Goal: Communication & Community: Connect with others

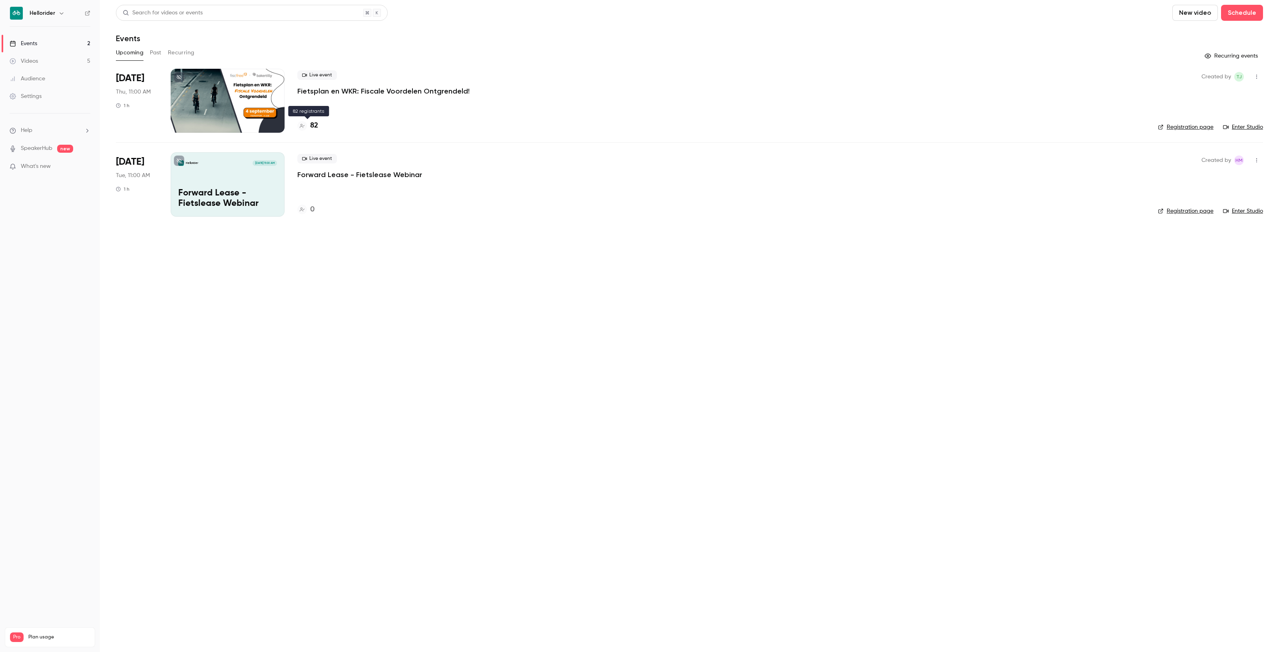
click at [314, 124] on h4 "82" at bounding box center [314, 125] width 8 height 11
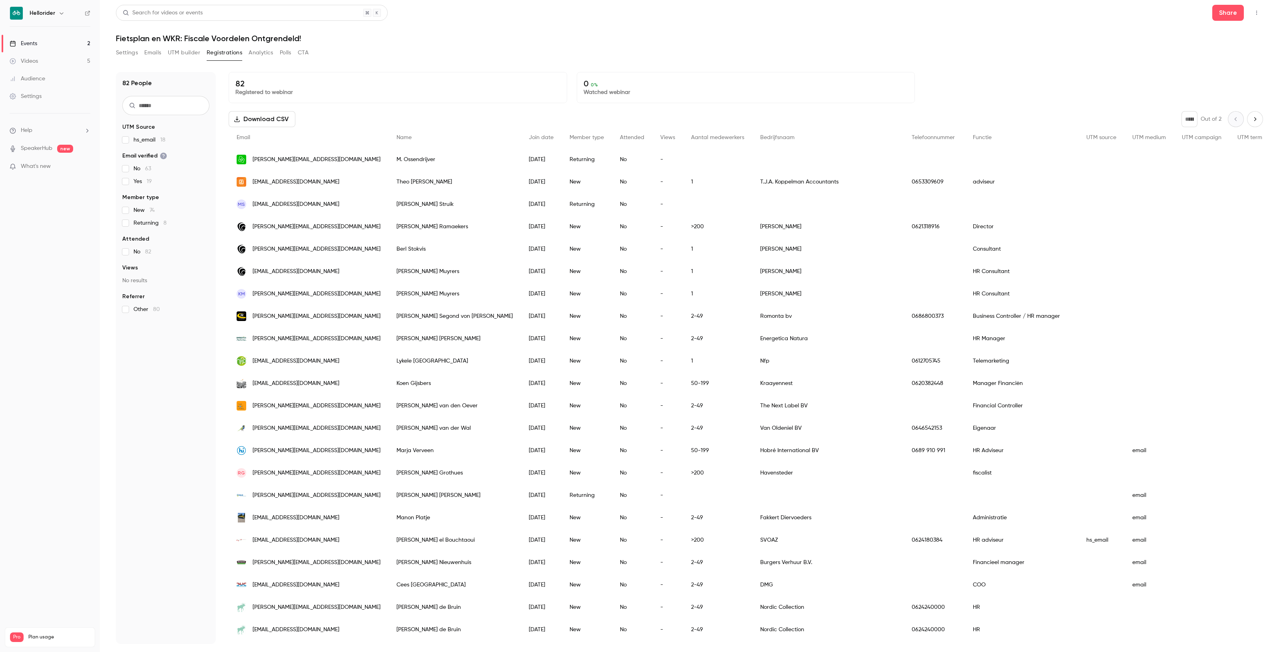
click at [128, 52] on button "Settings" at bounding box center [127, 52] width 22 height 13
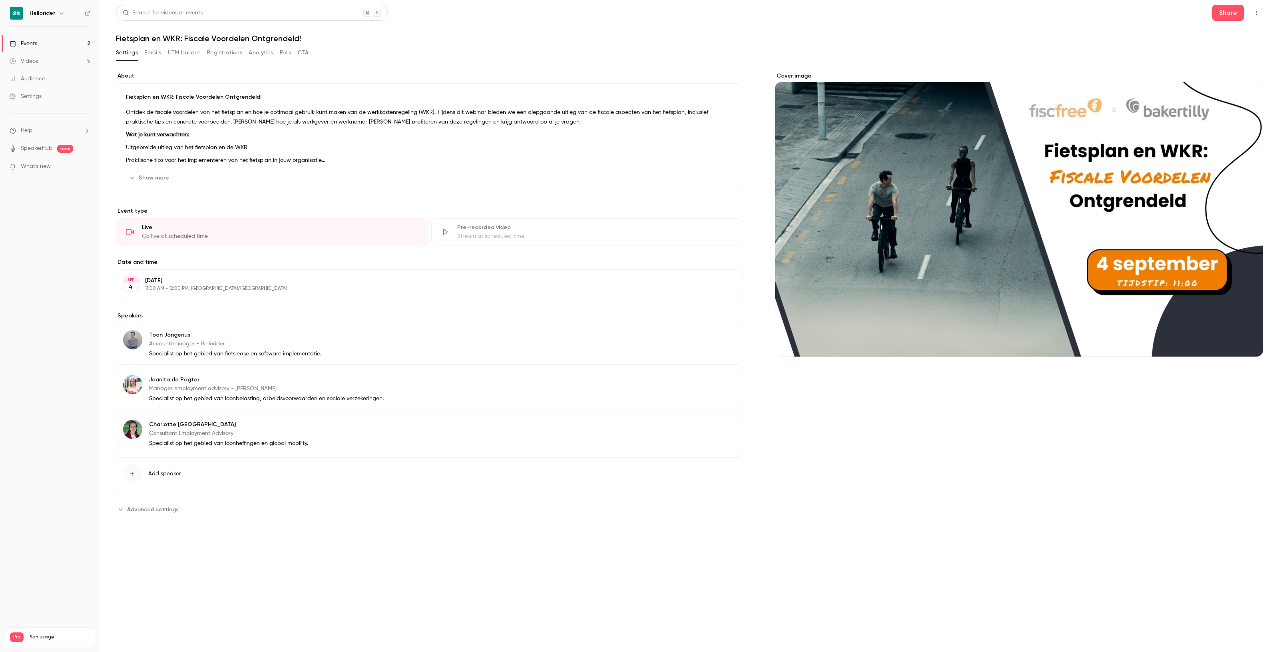
click at [1258, 13] on icon "button" at bounding box center [1257, 13] width 6 height 6
click at [1228, 77] on div "Invite to Studio" at bounding box center [1226, 75] width 61 height 8
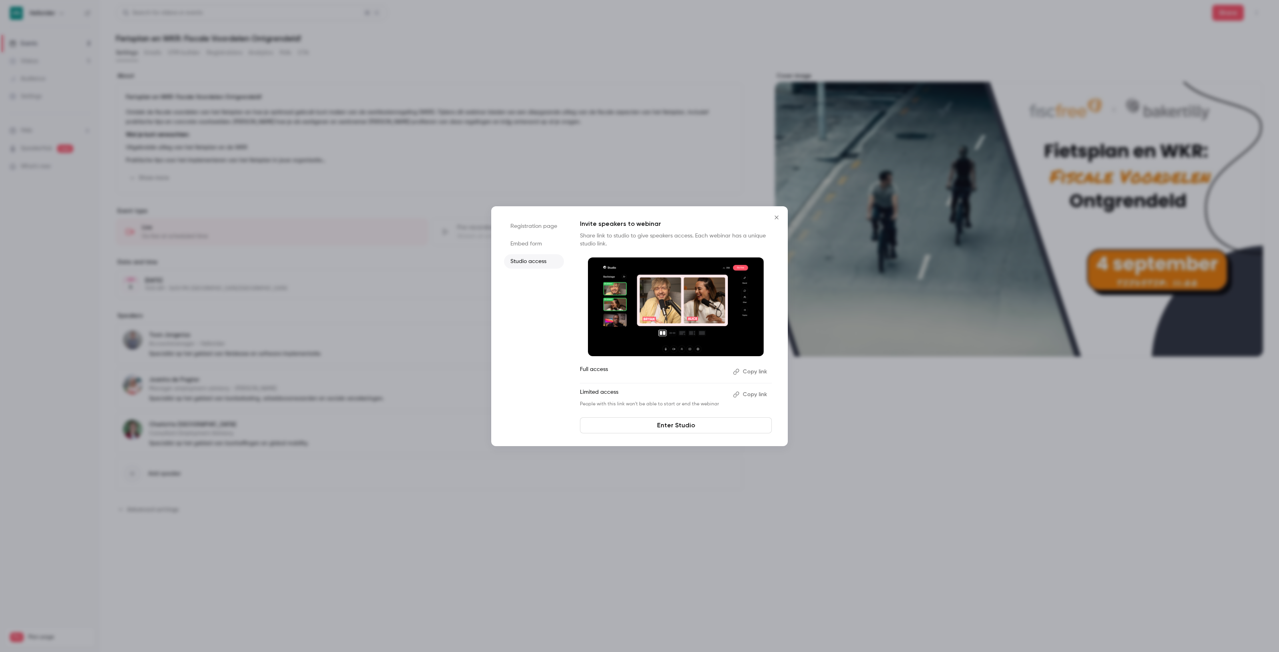
click at [747, 372] on button "Copy link" at bounding box center [751, 371] width 42 height 13
click at [660, 431] on link "Enter Studio" at bounding box center [676, 425] width 192 height 16
click at [784, 219] on button "Close" at bounding box center [777, 217] width 16 height 16
